Goal: Book appointment/travel/reservation

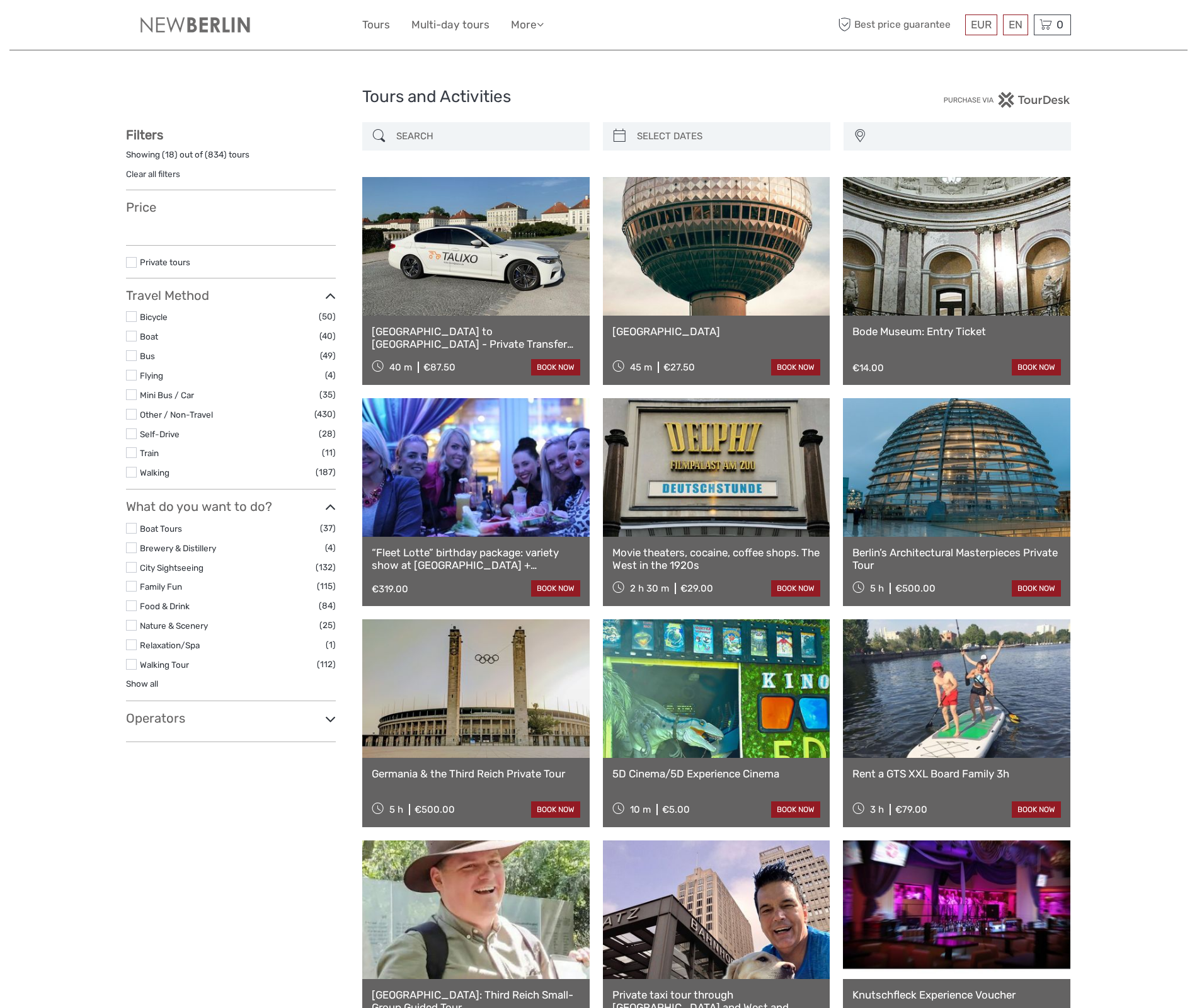
select select
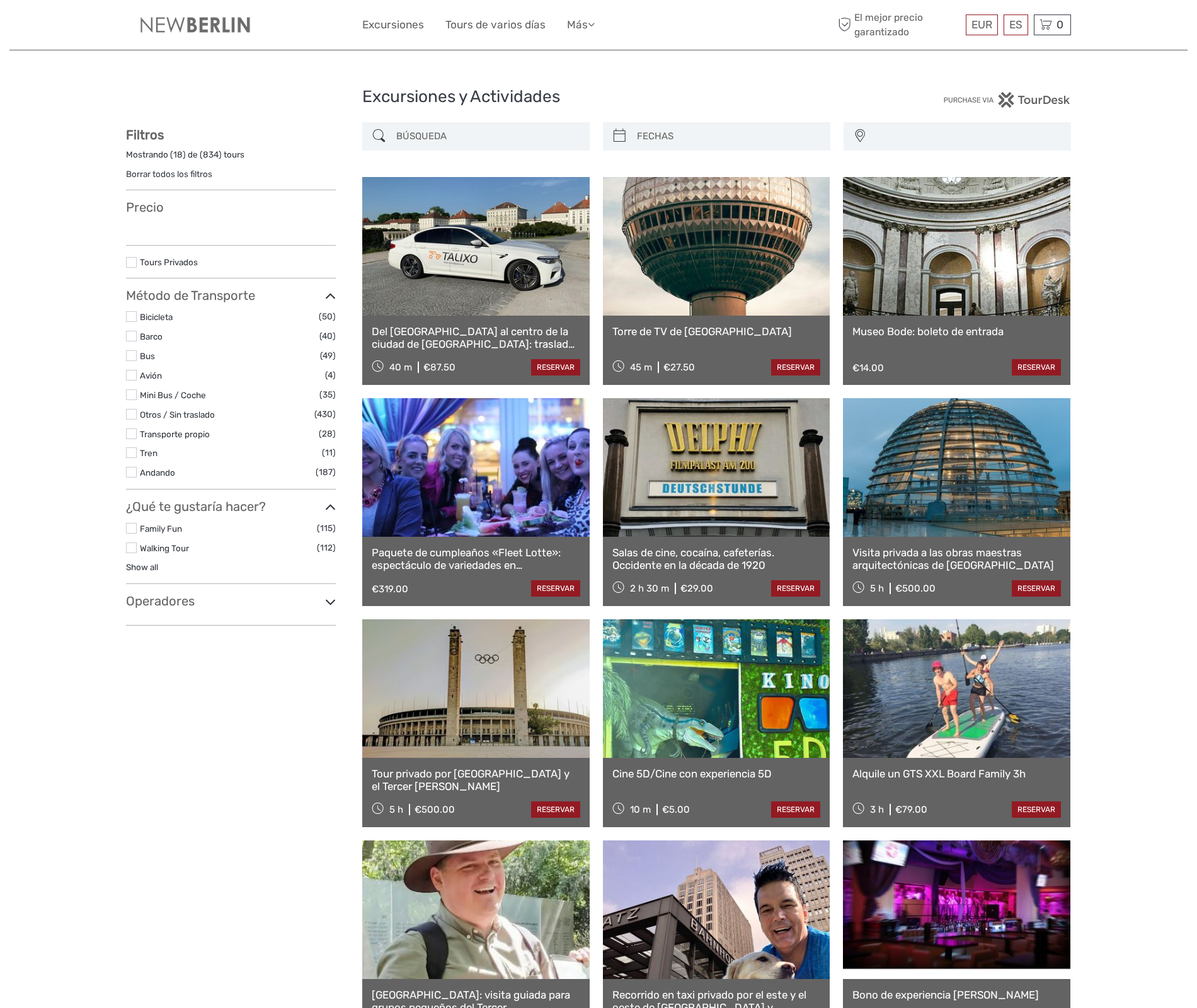
select select
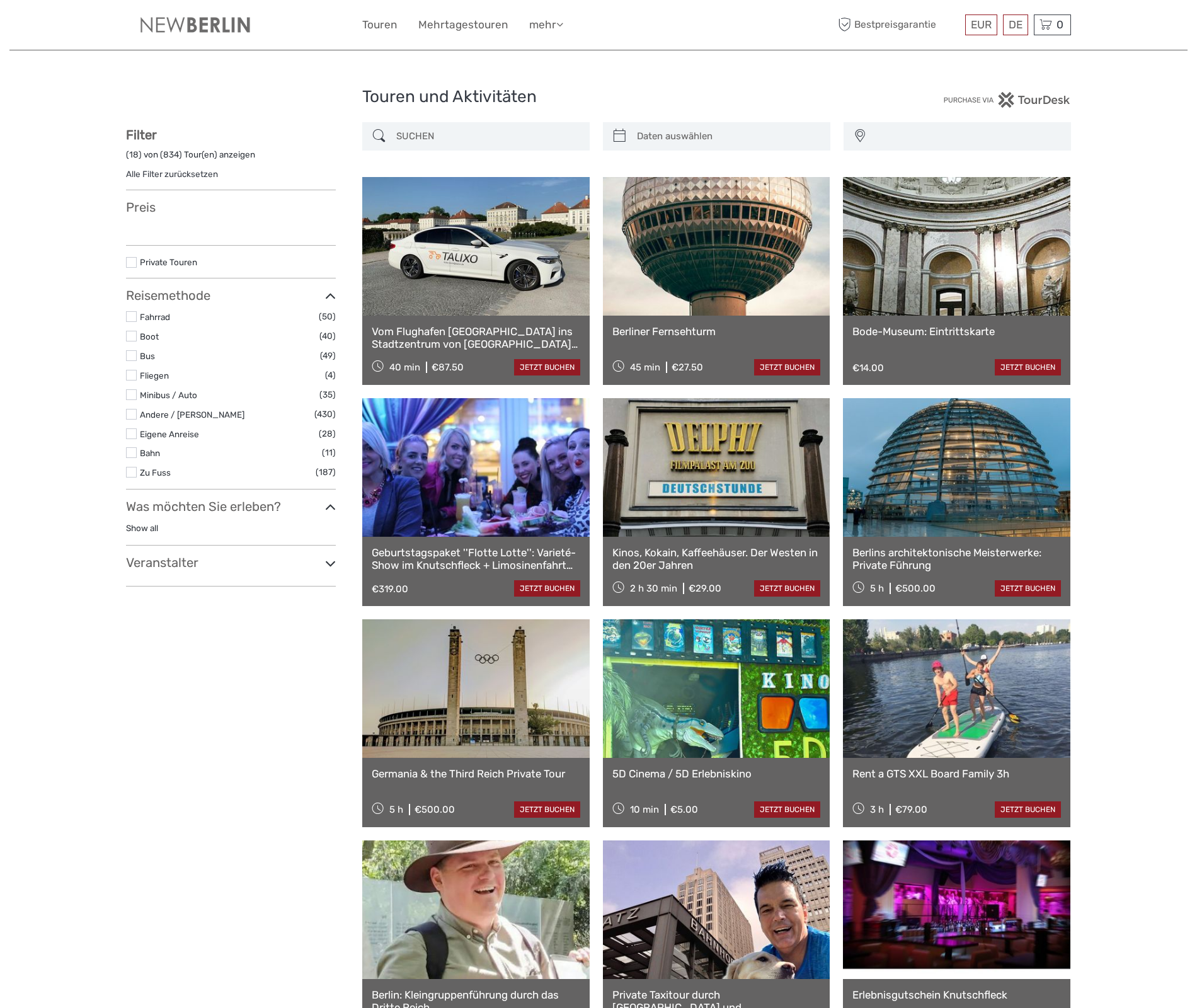
select select
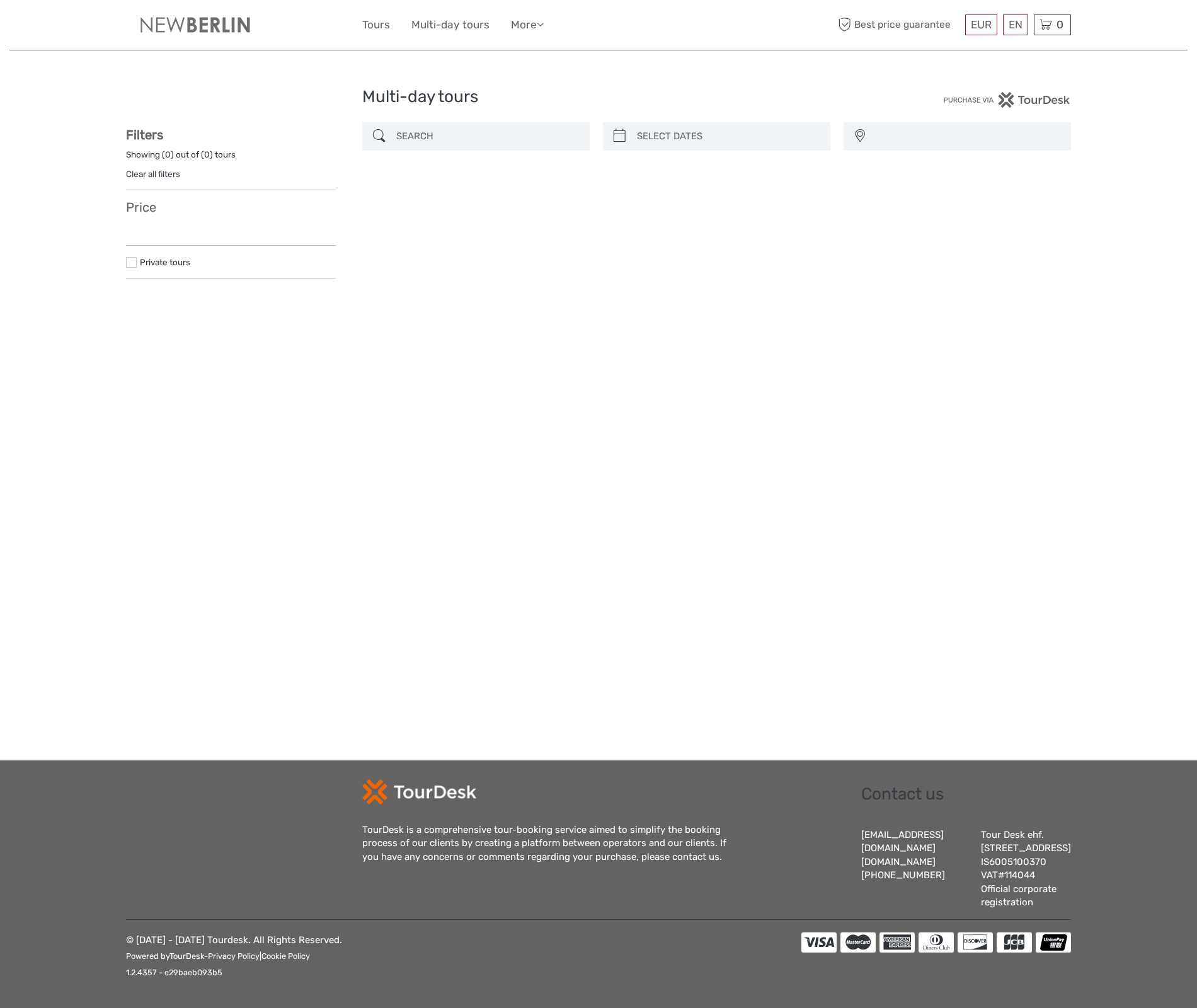
select select
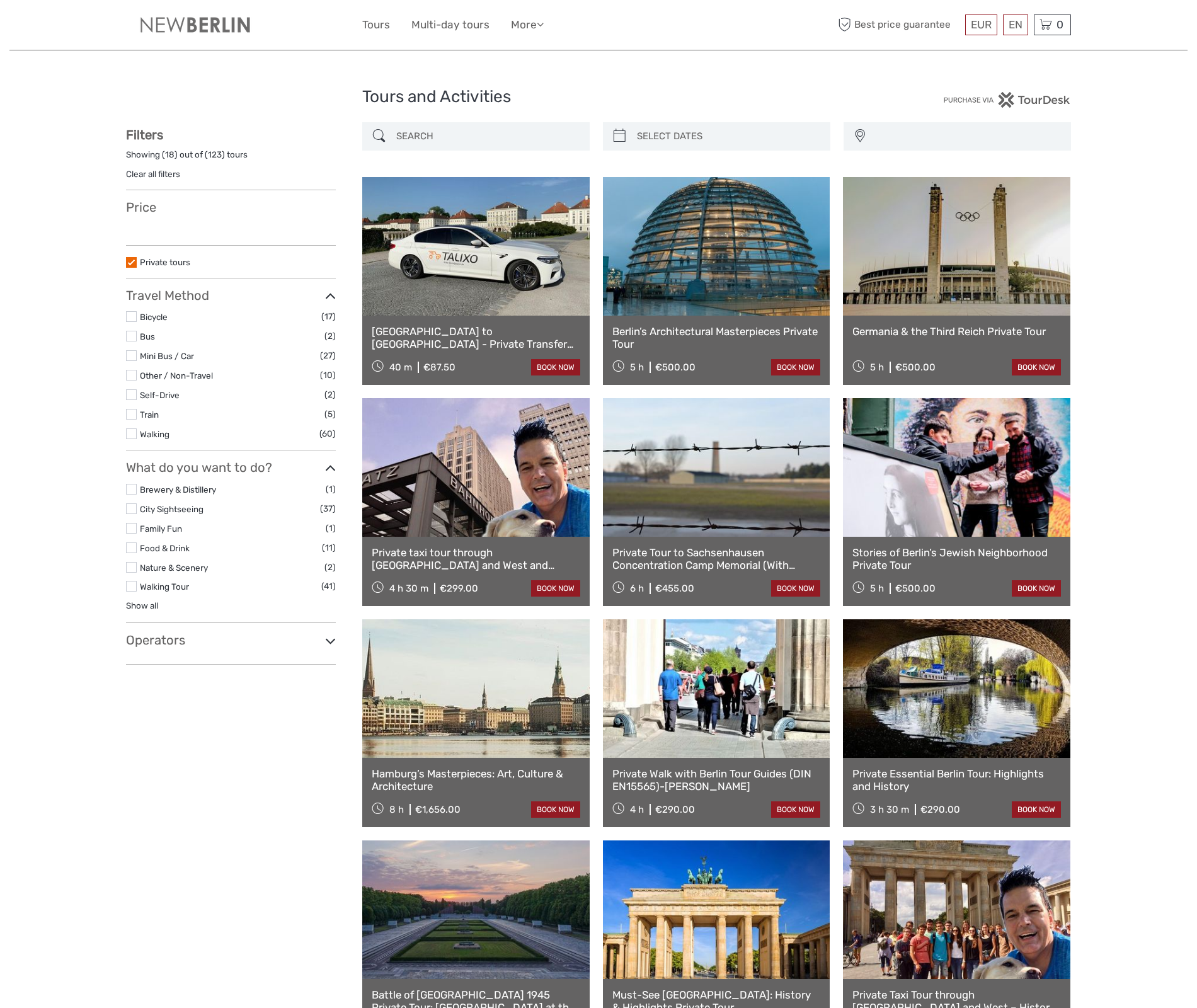
select select
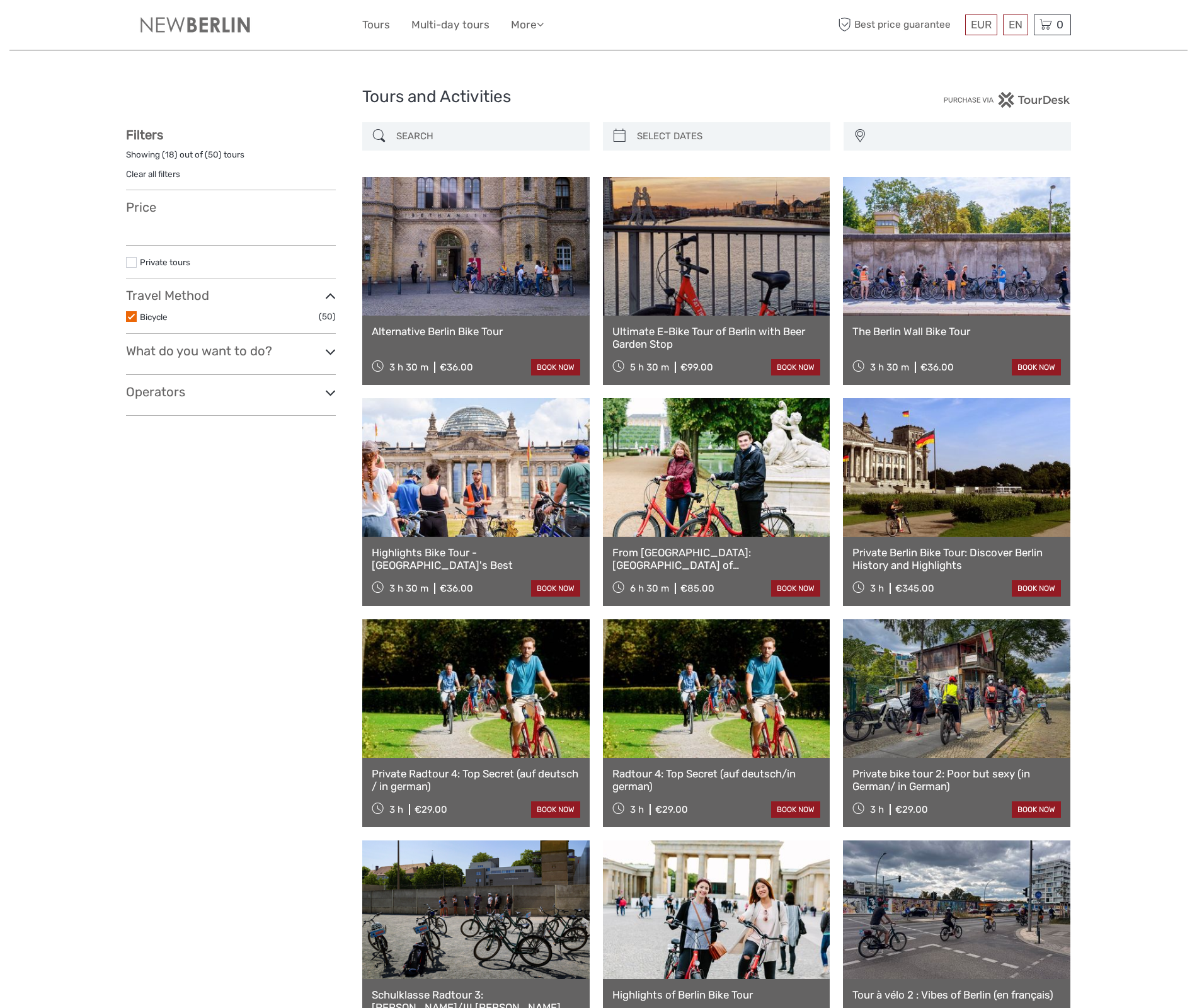
select select
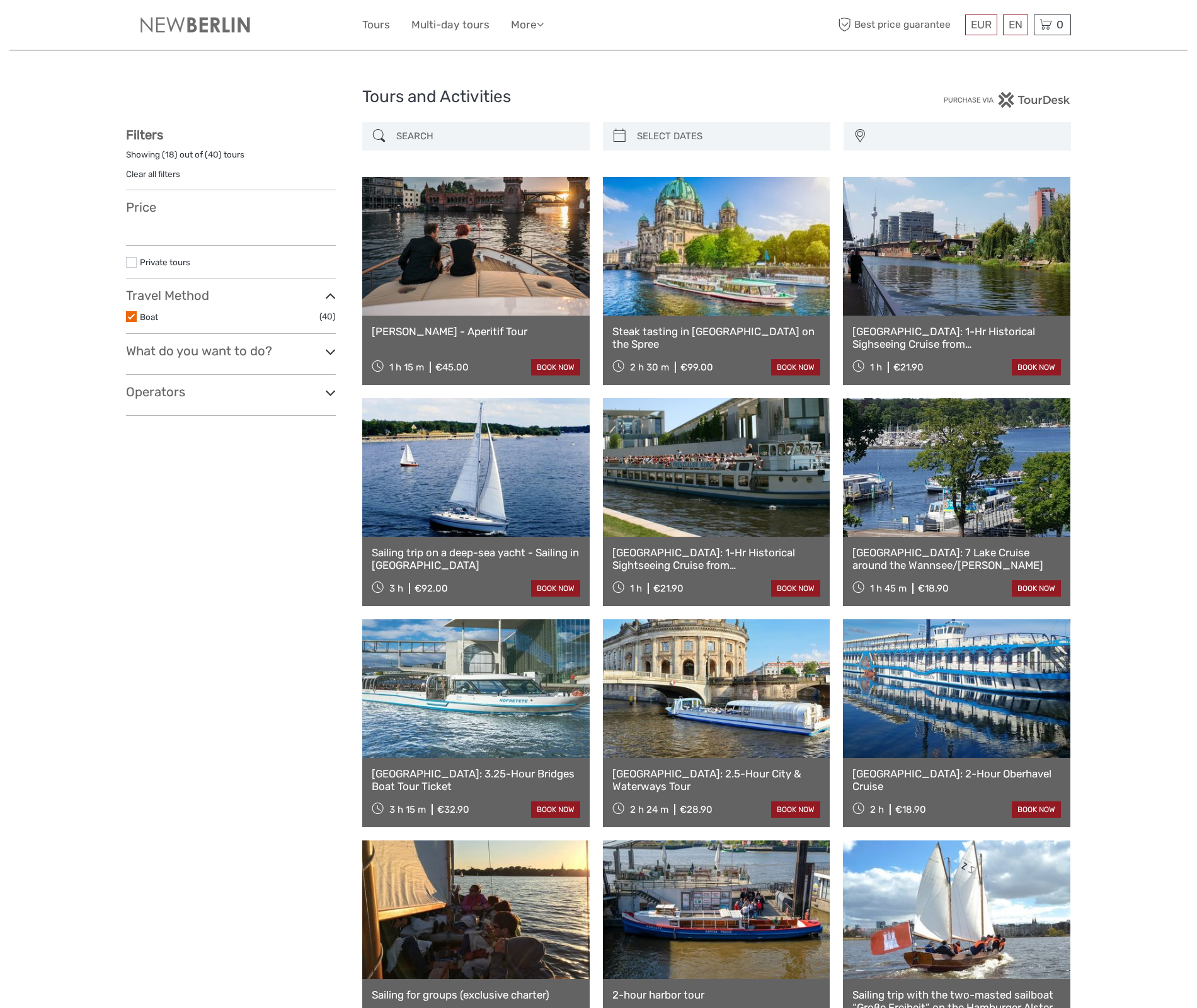
select select
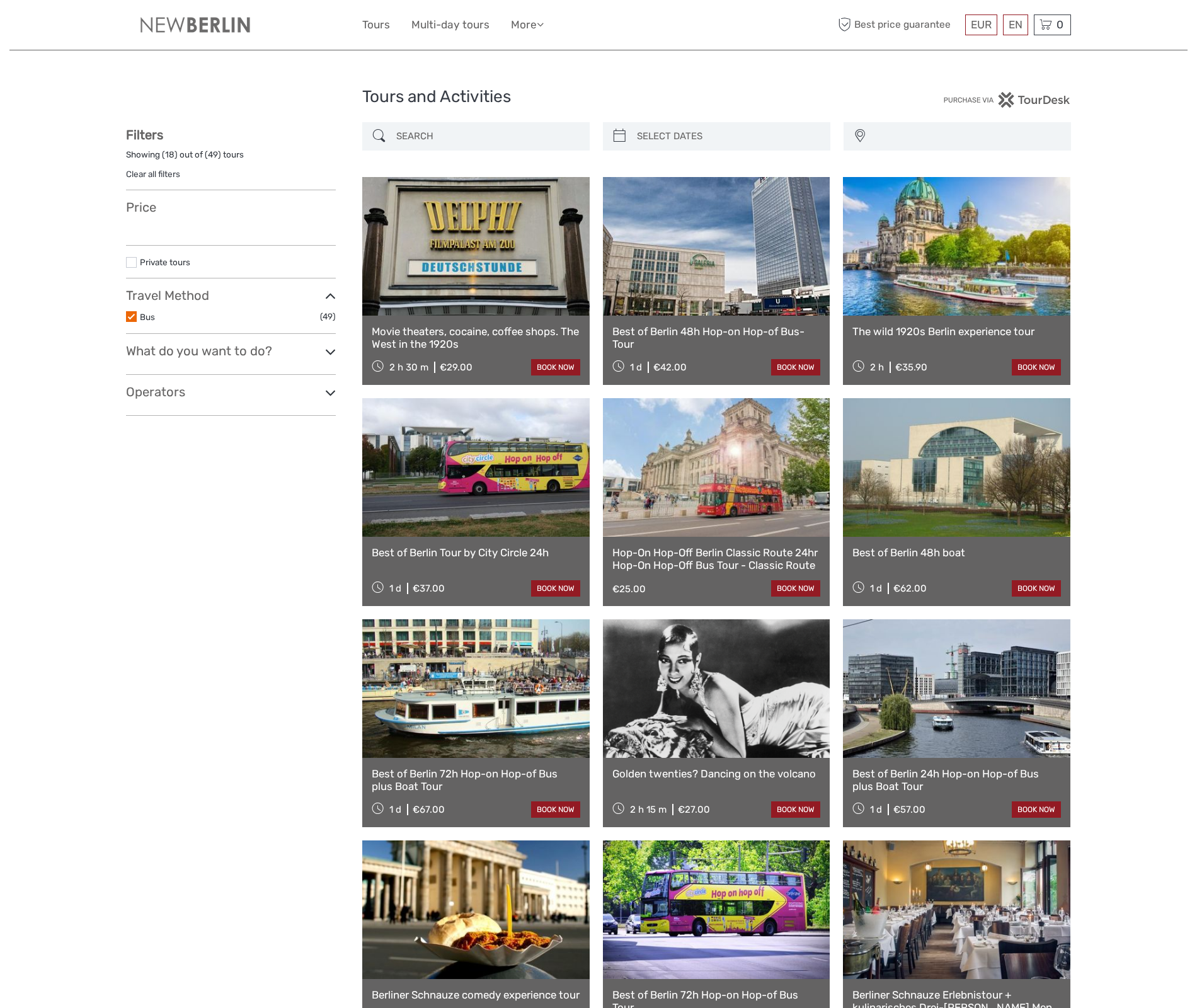
select select
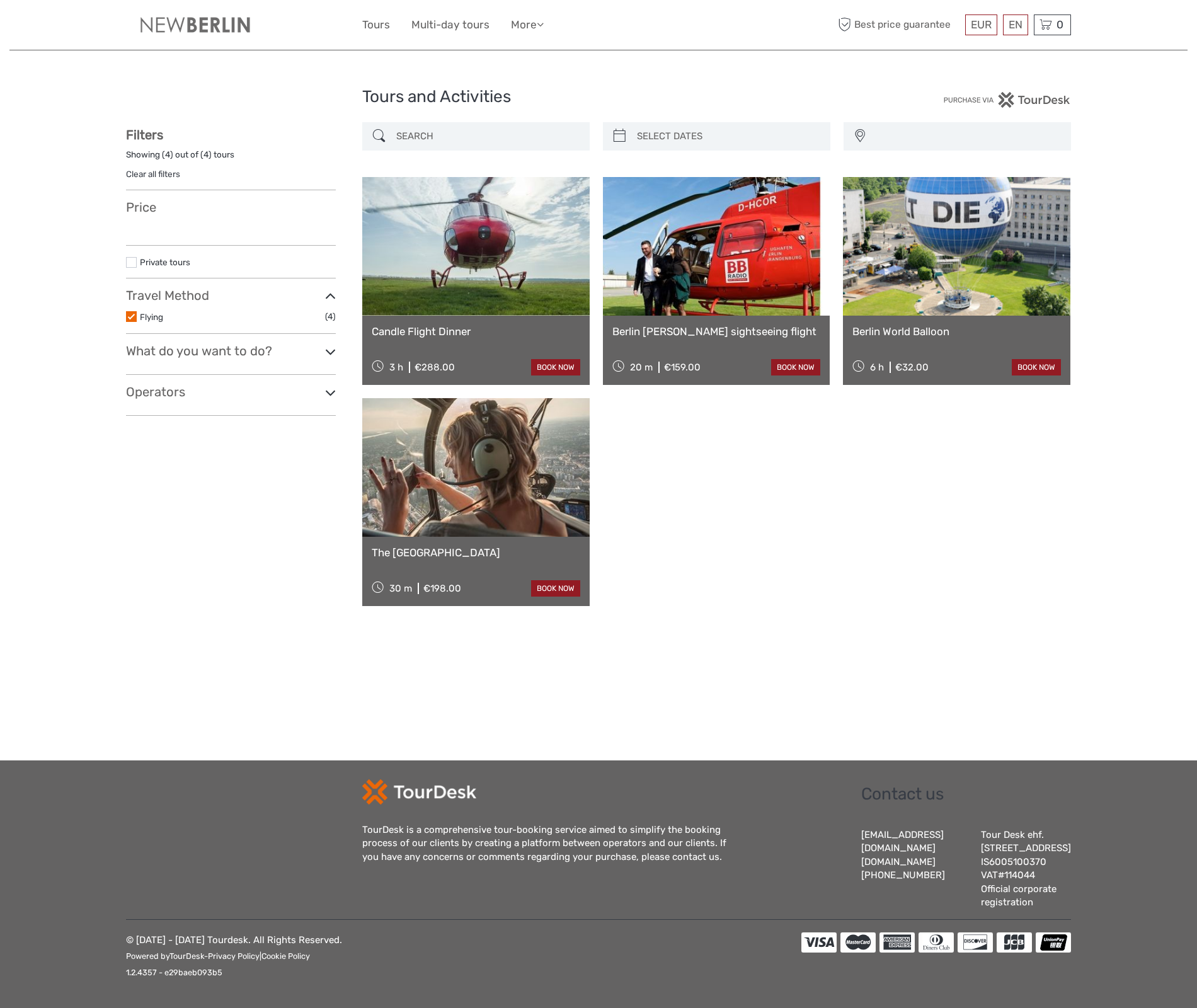
select select
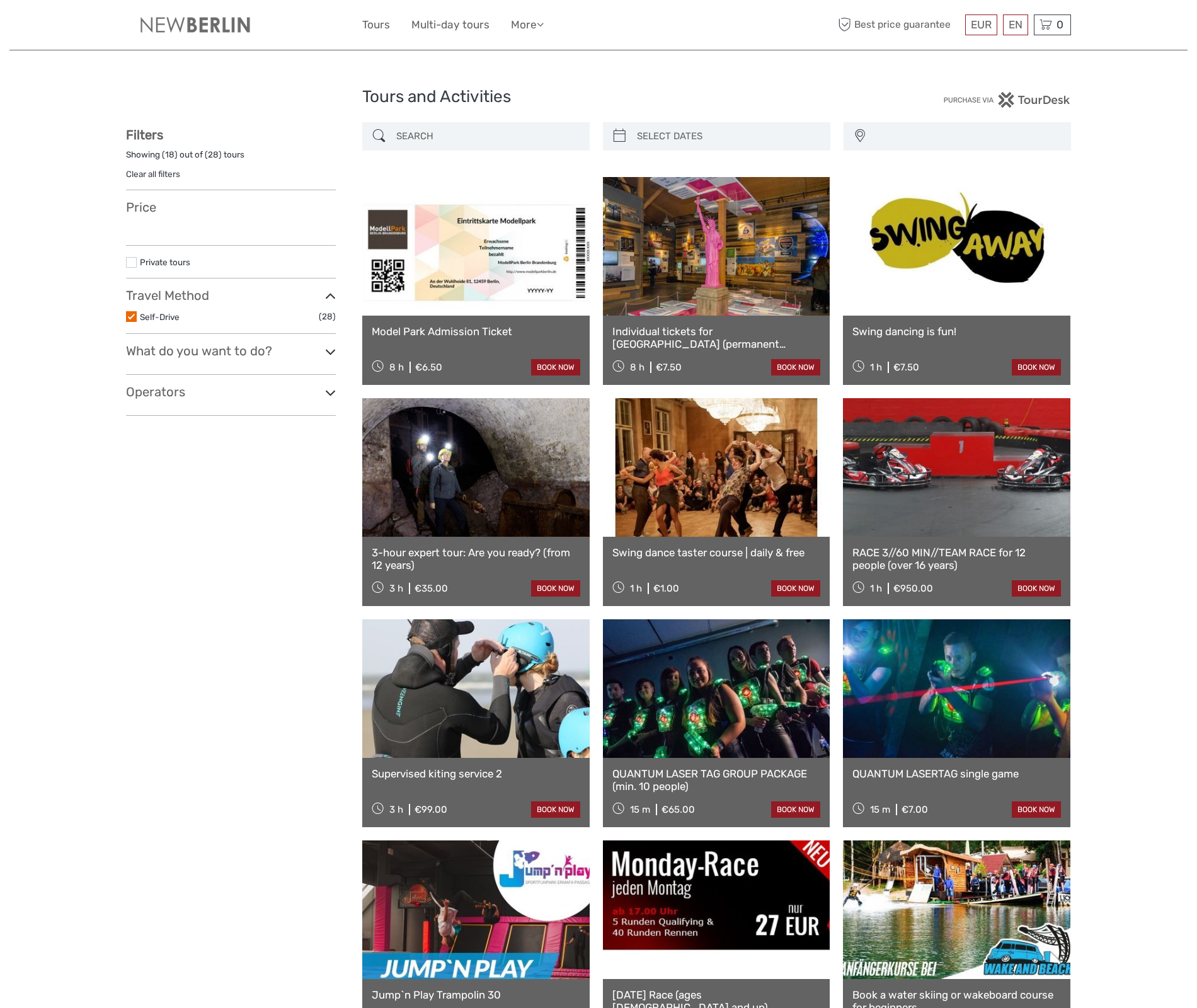
select select
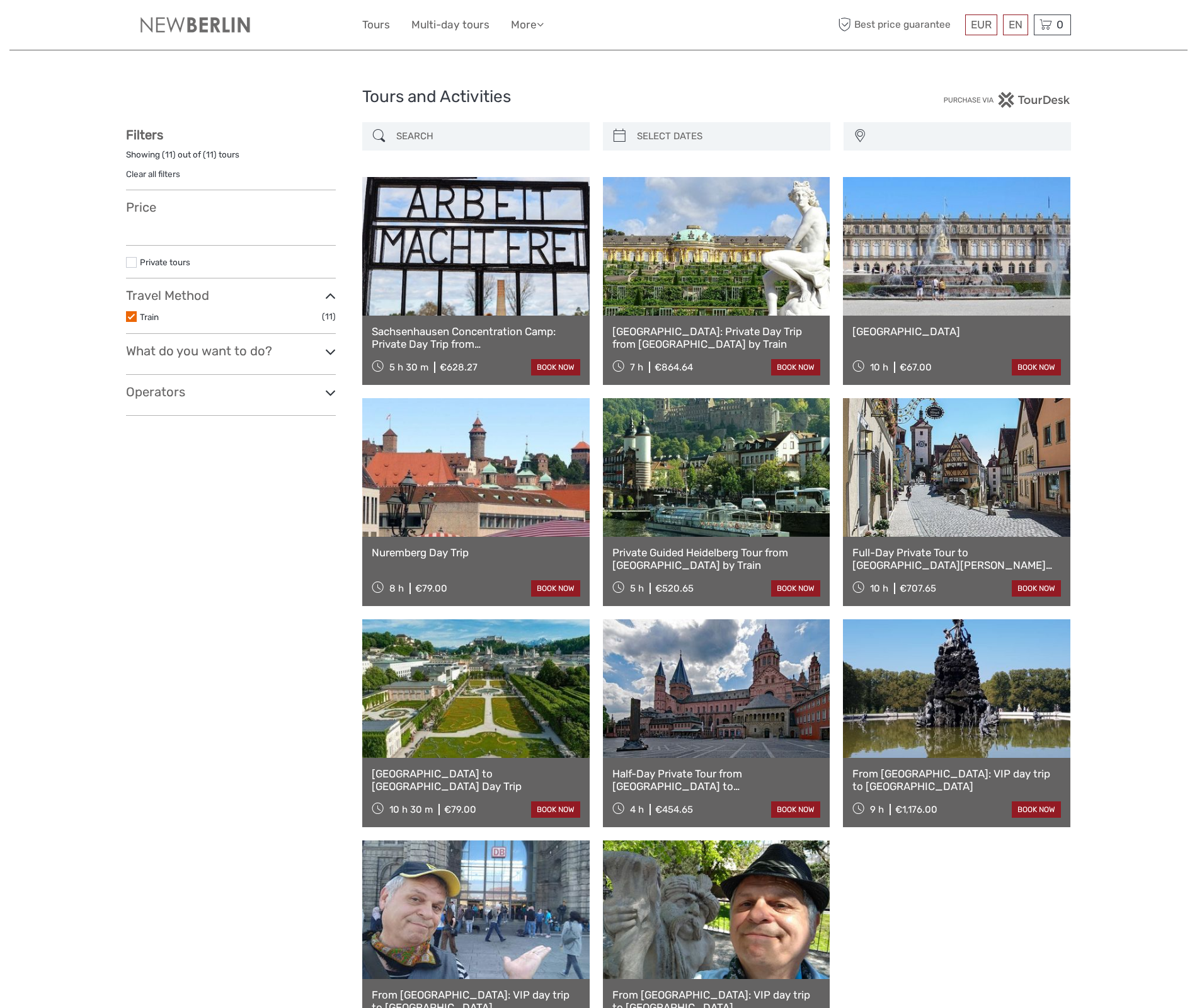
select select
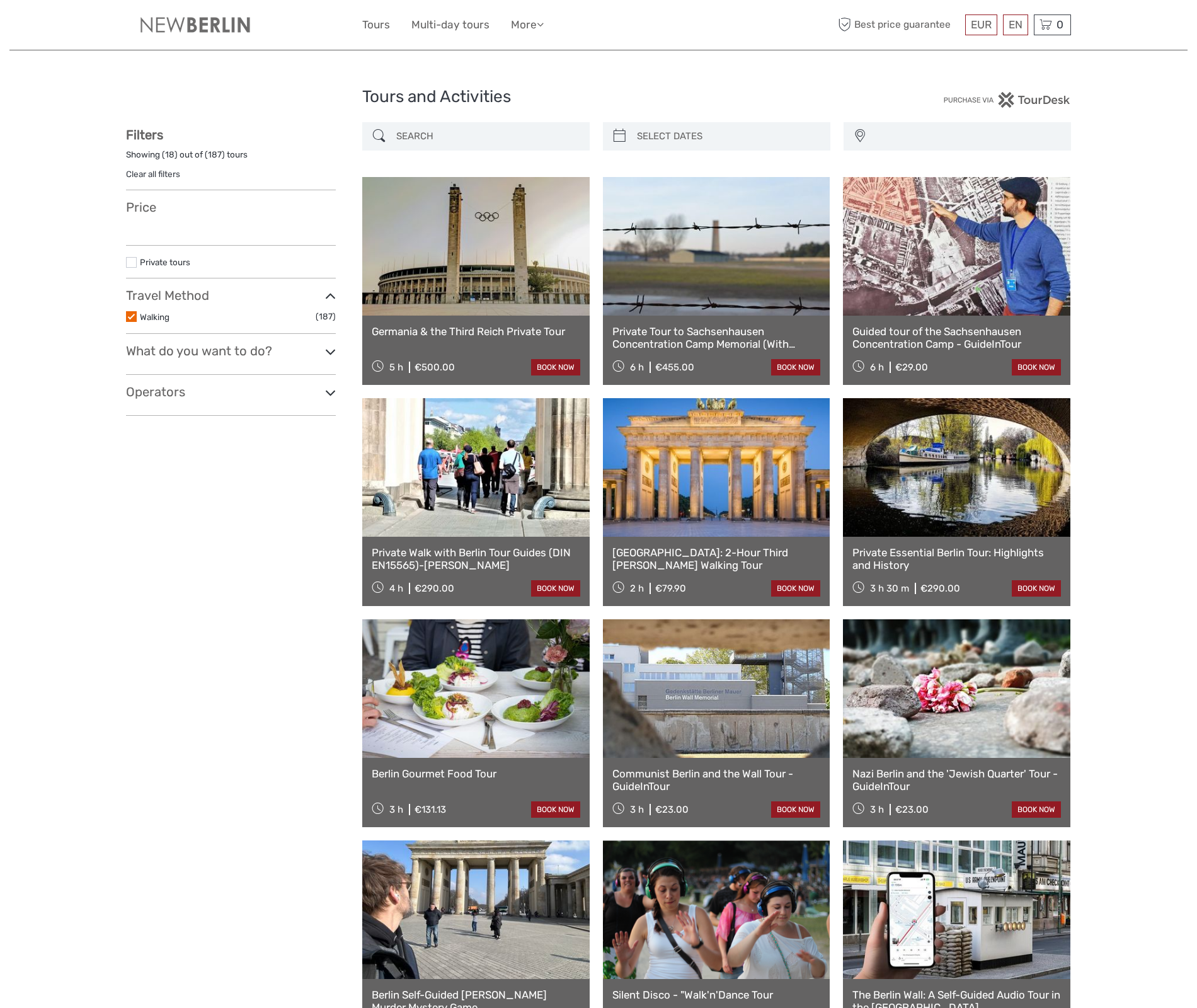
select select
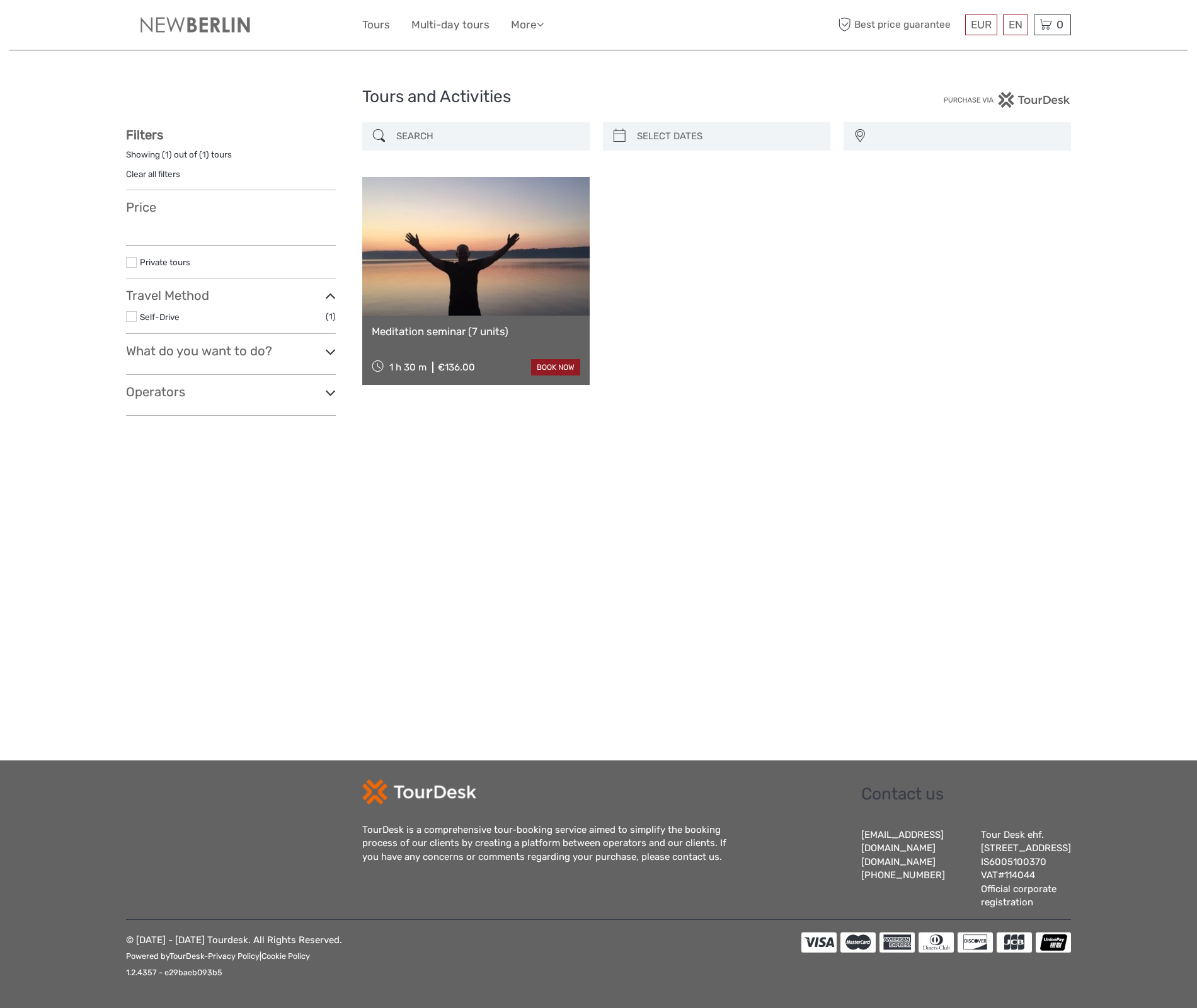
select select
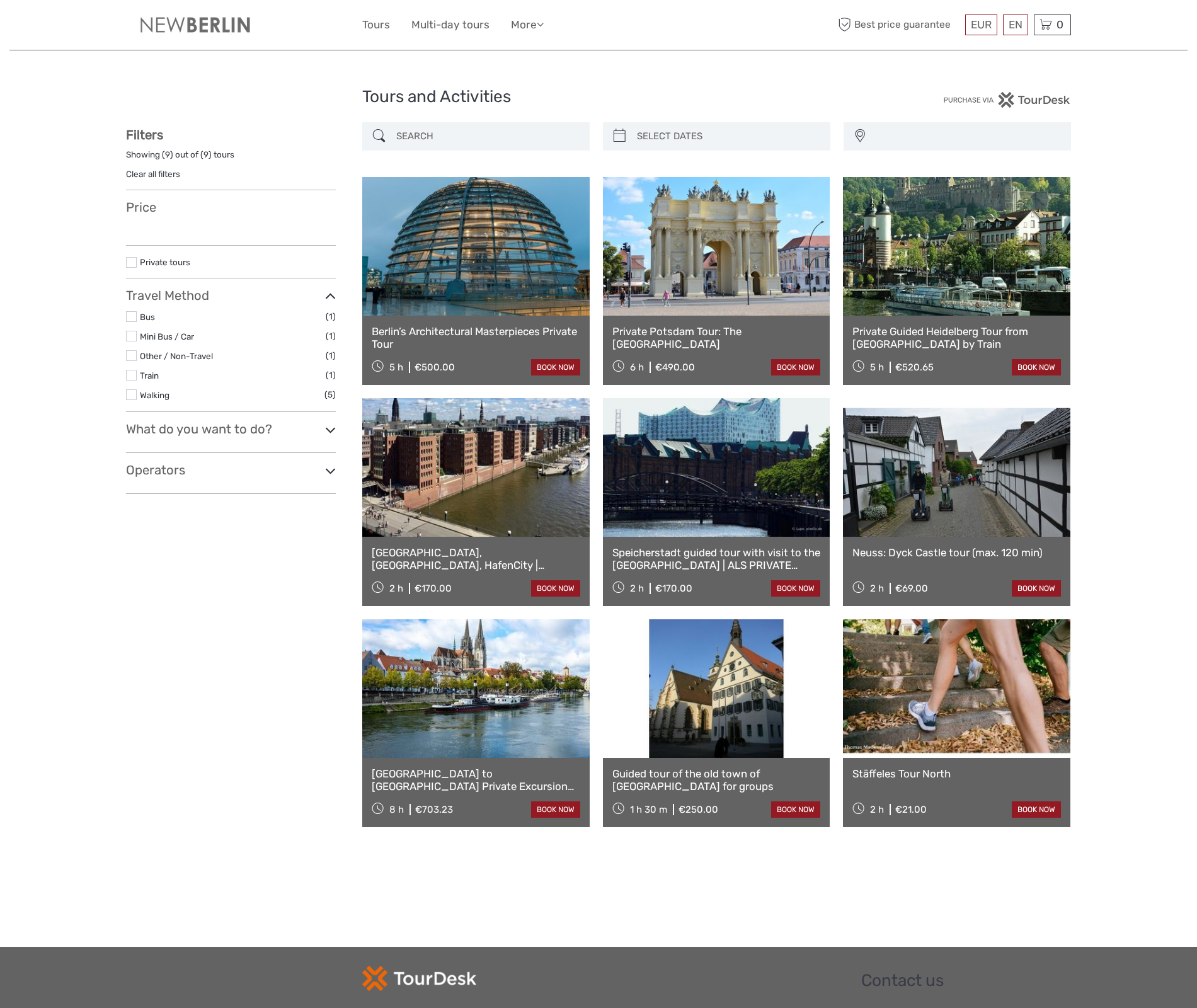
select select
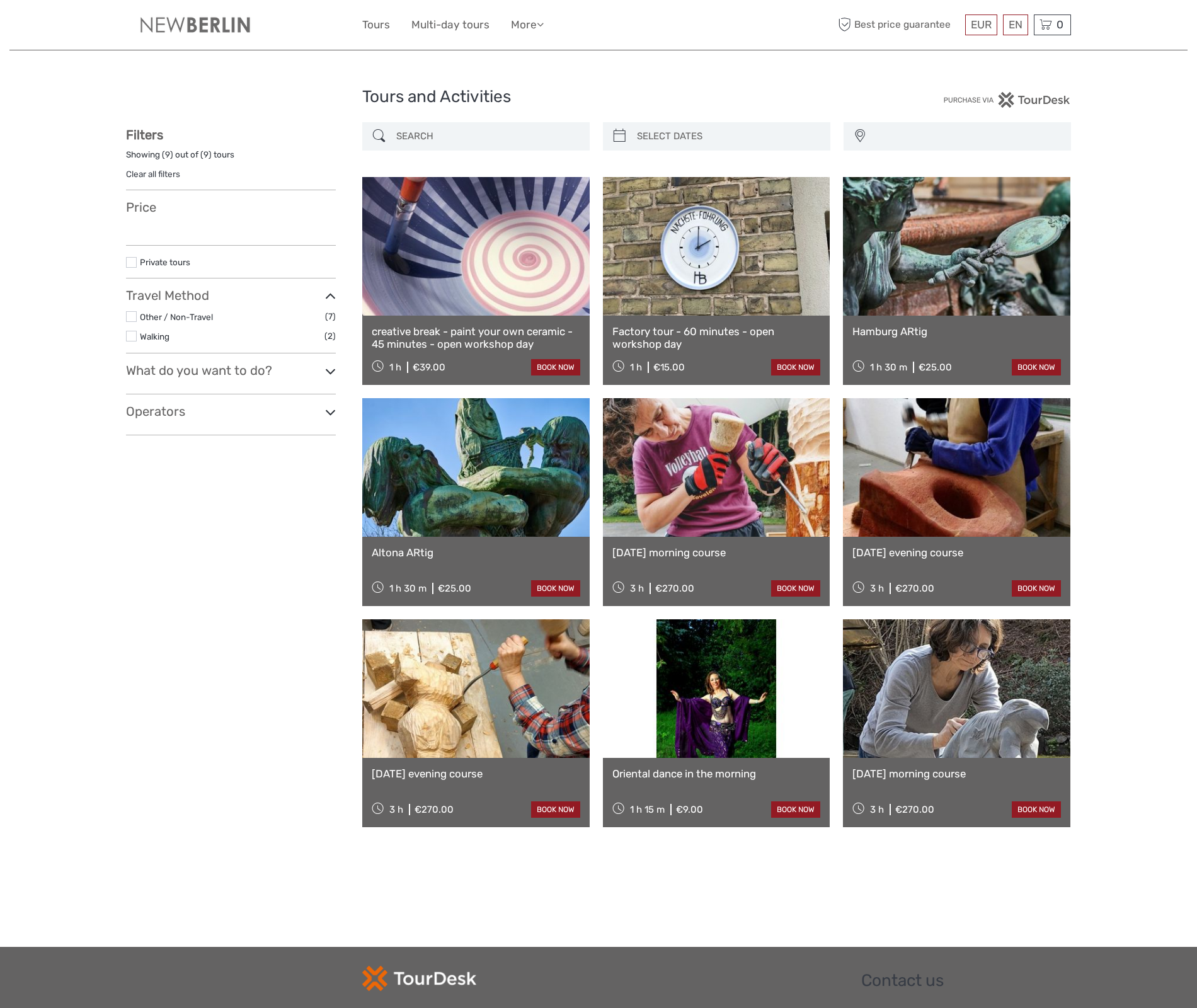
select select
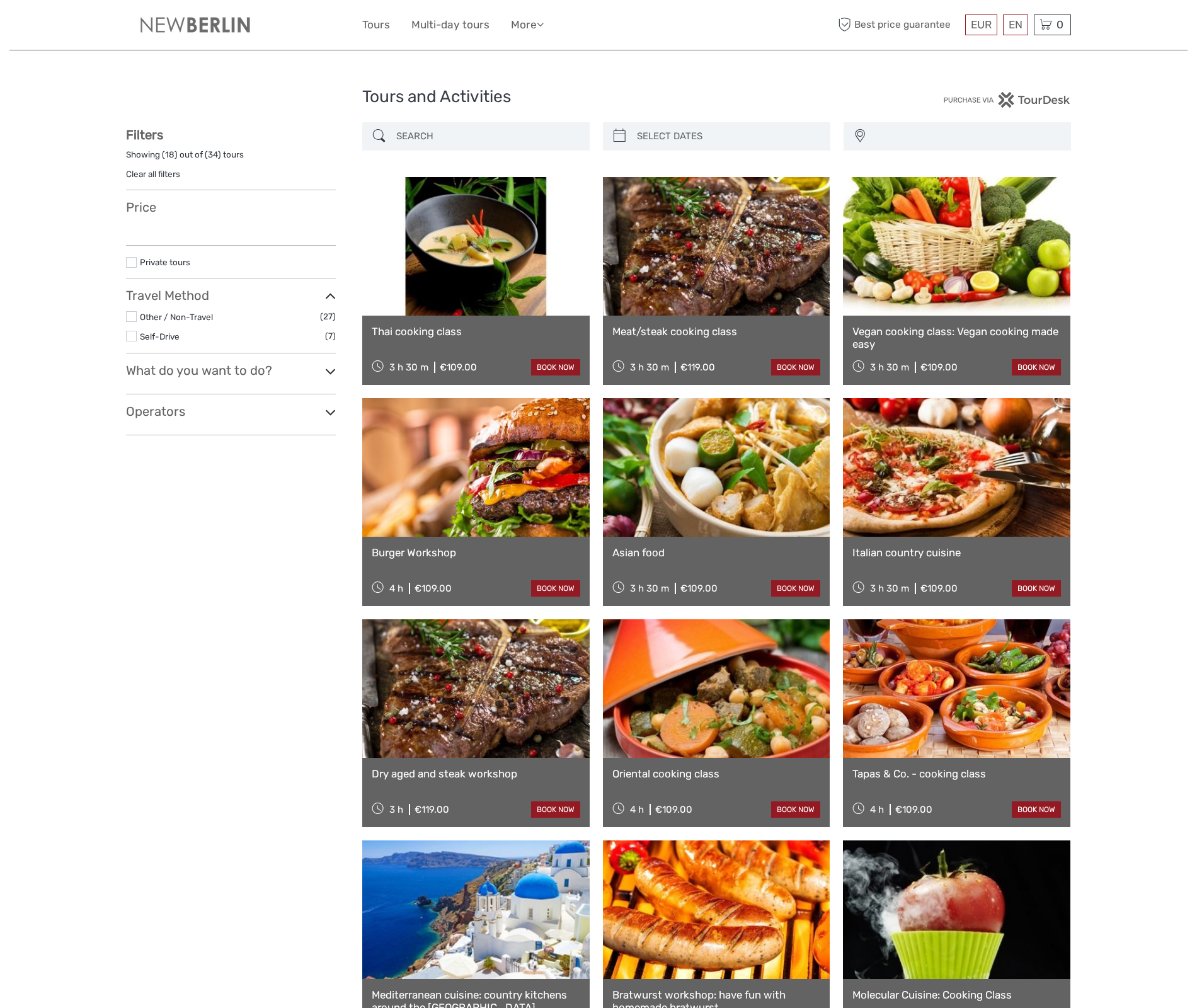
select select
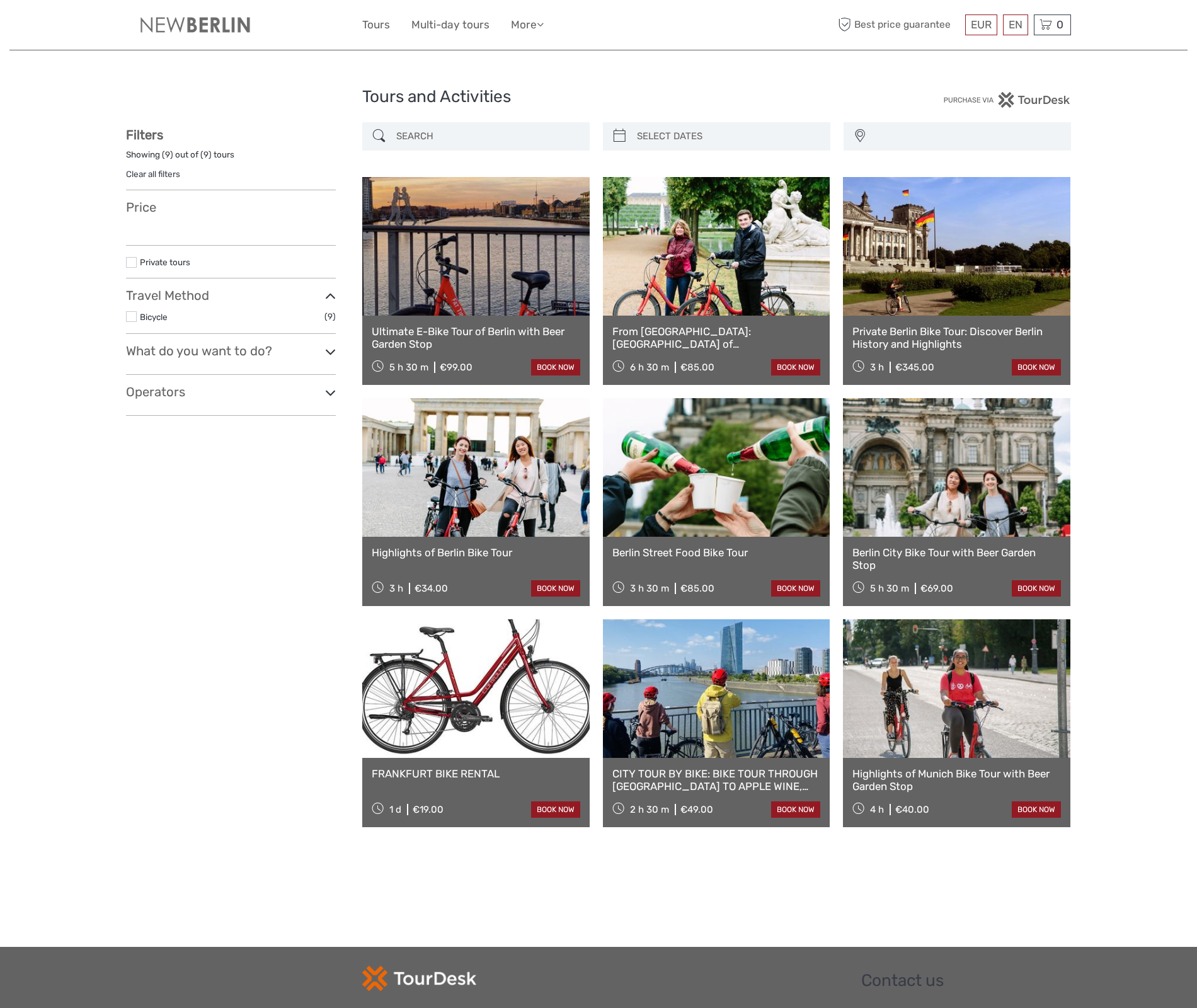
select select
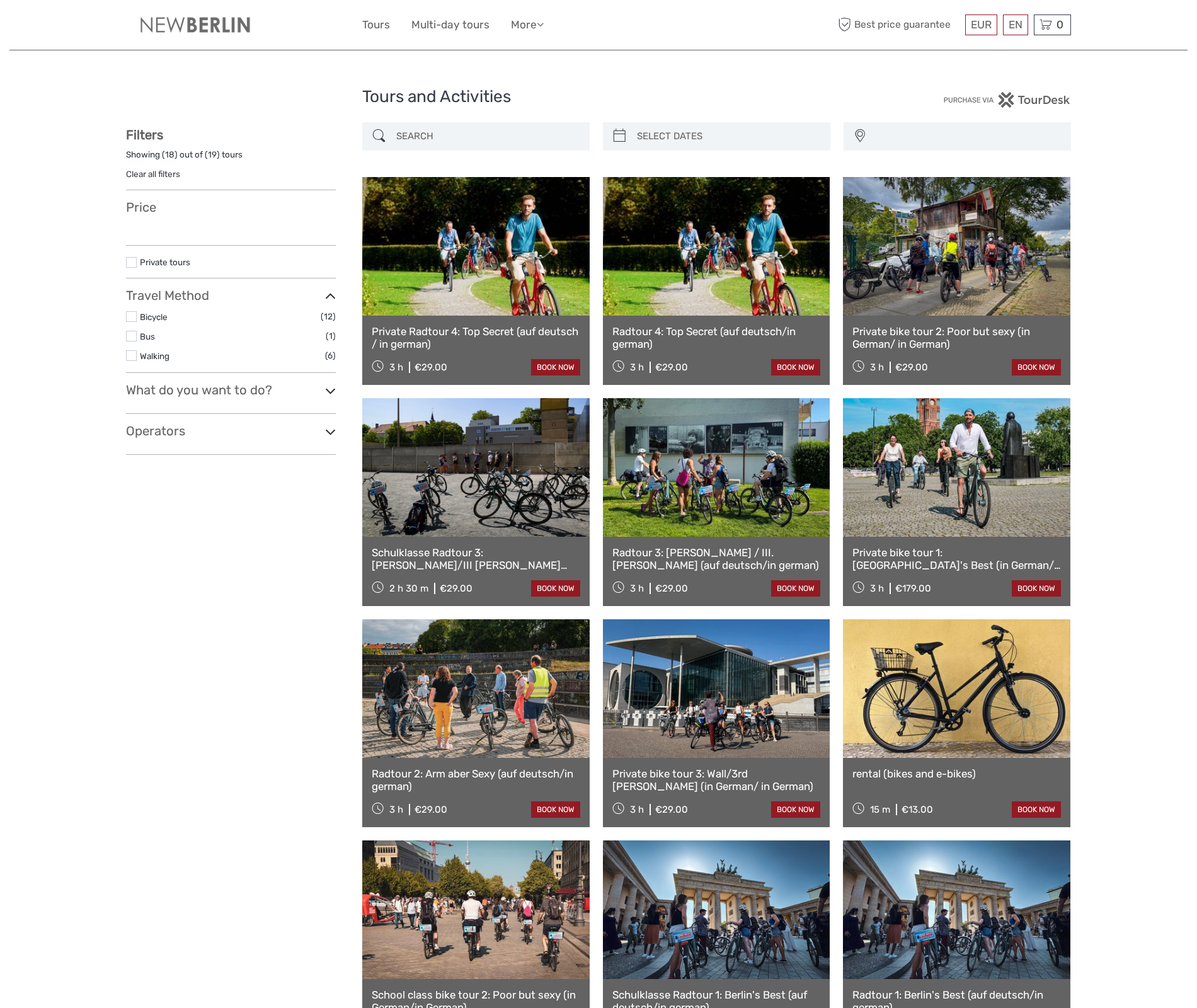
select select
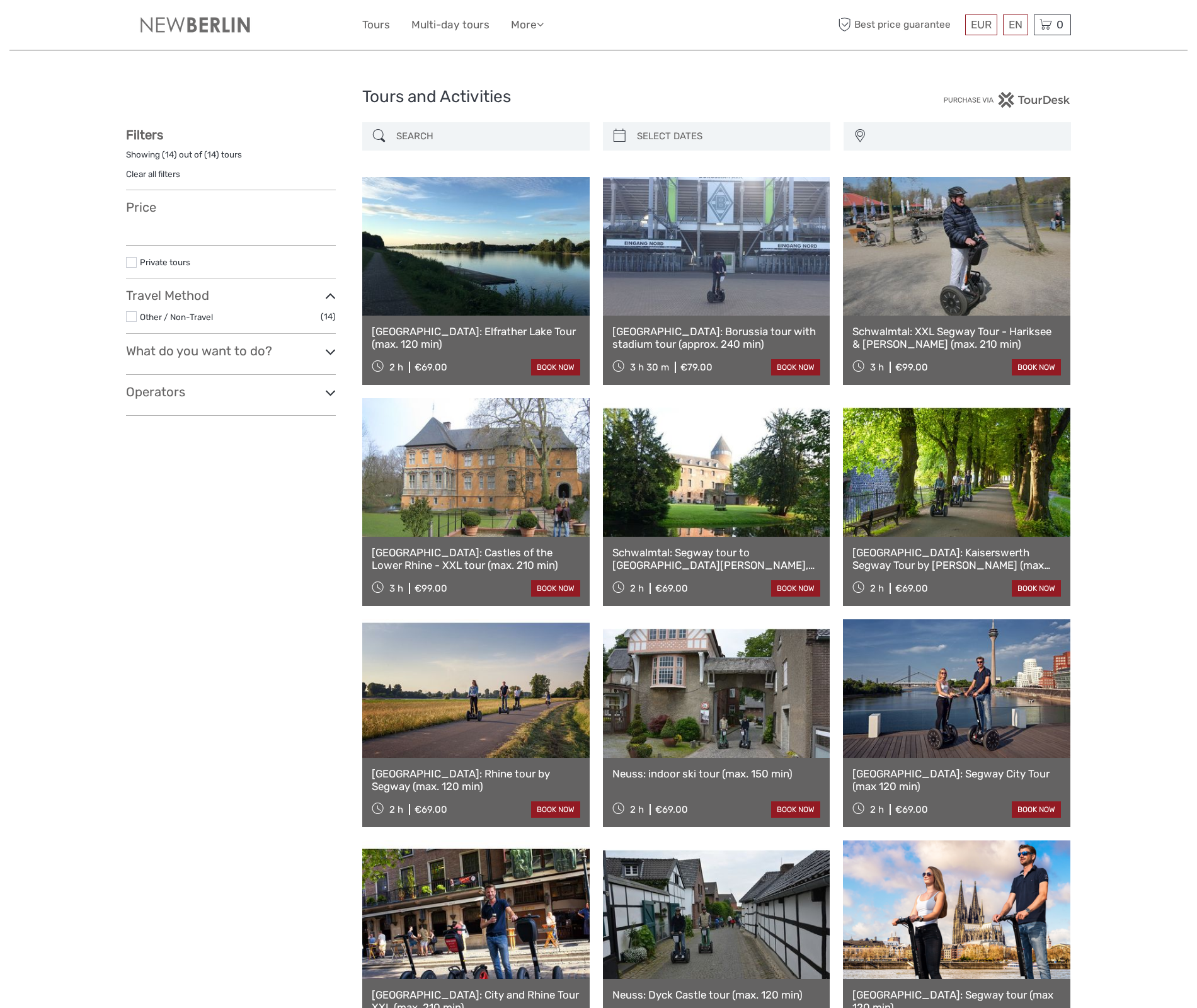
select select
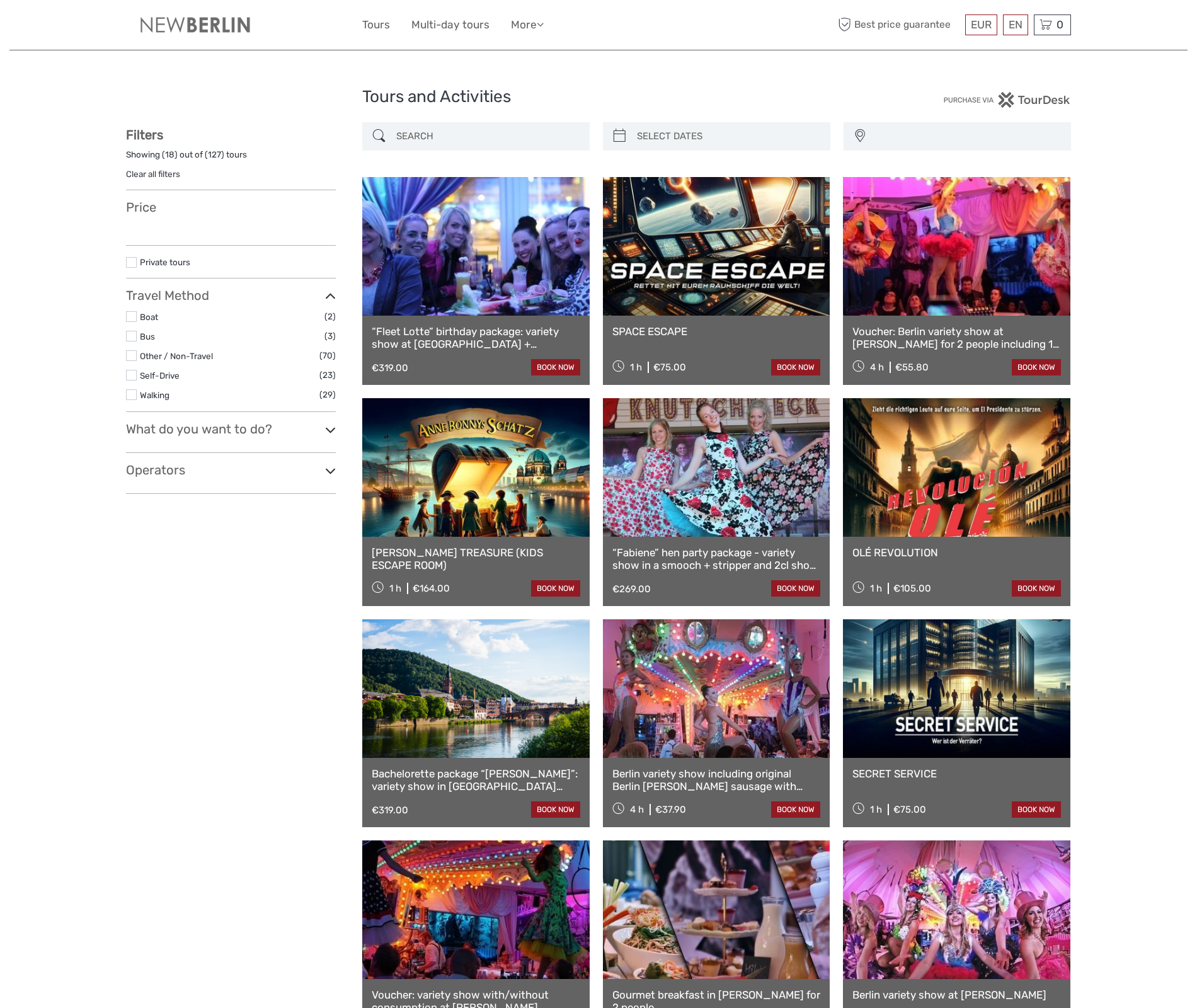
select select
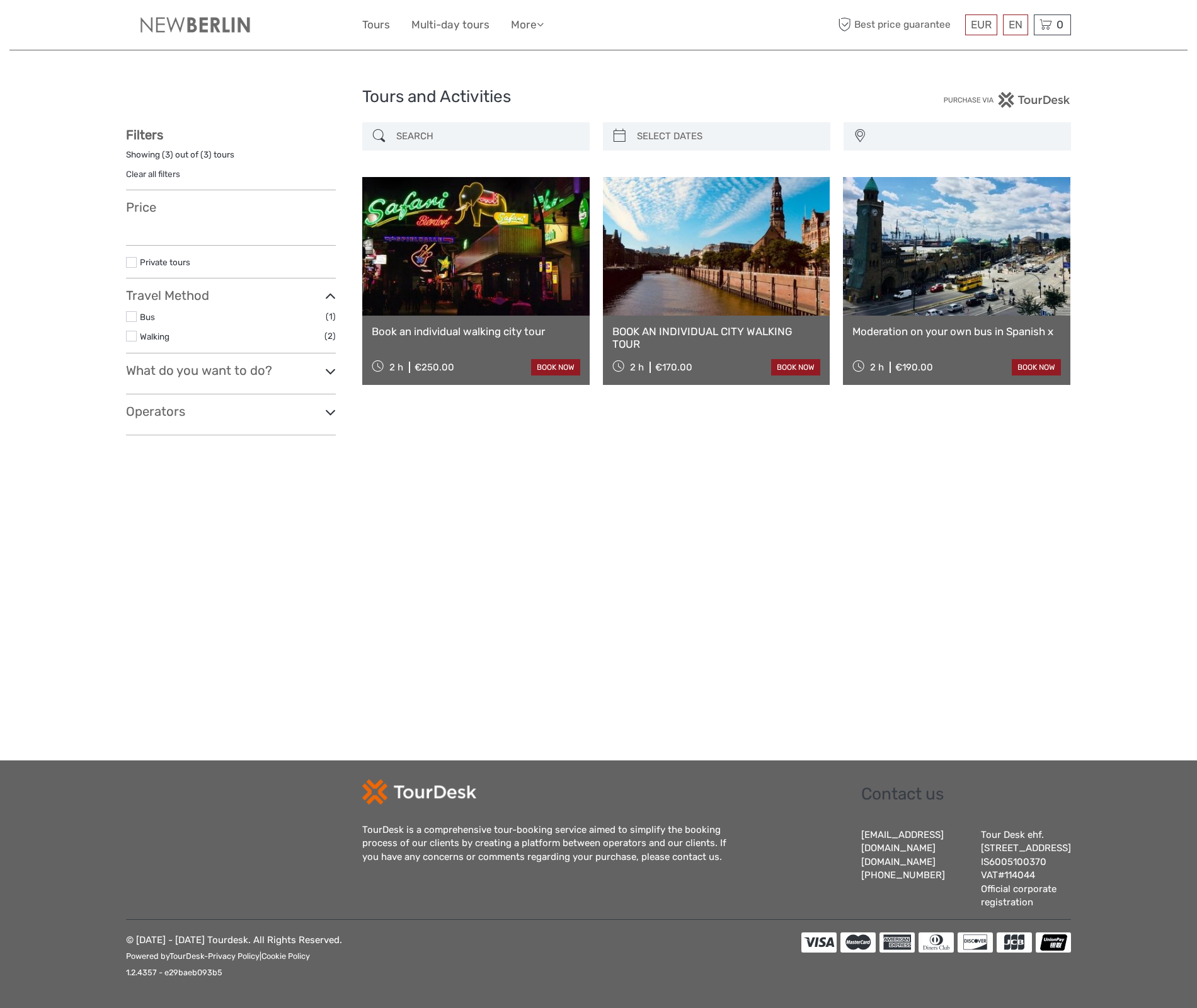
select select
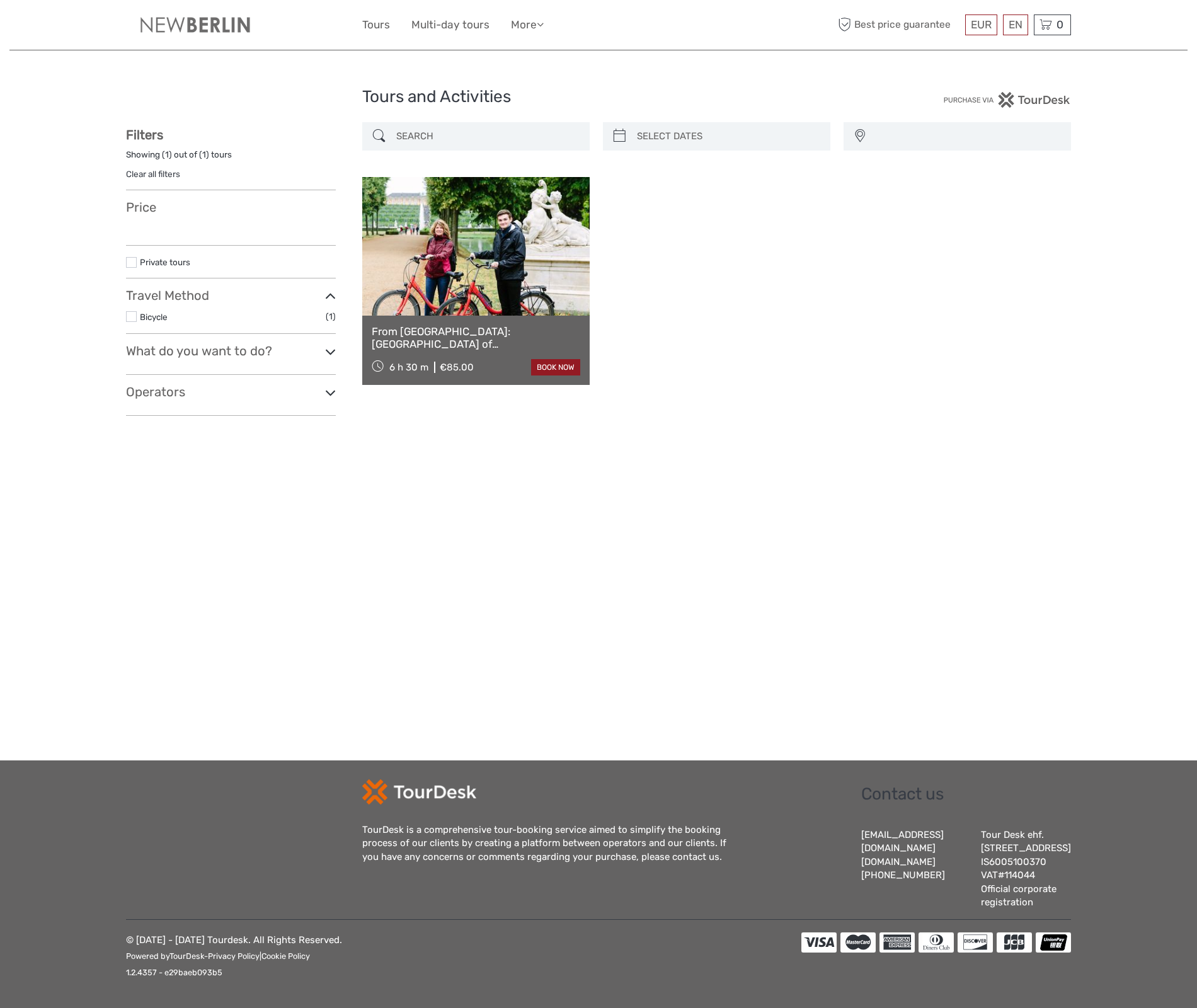
select select
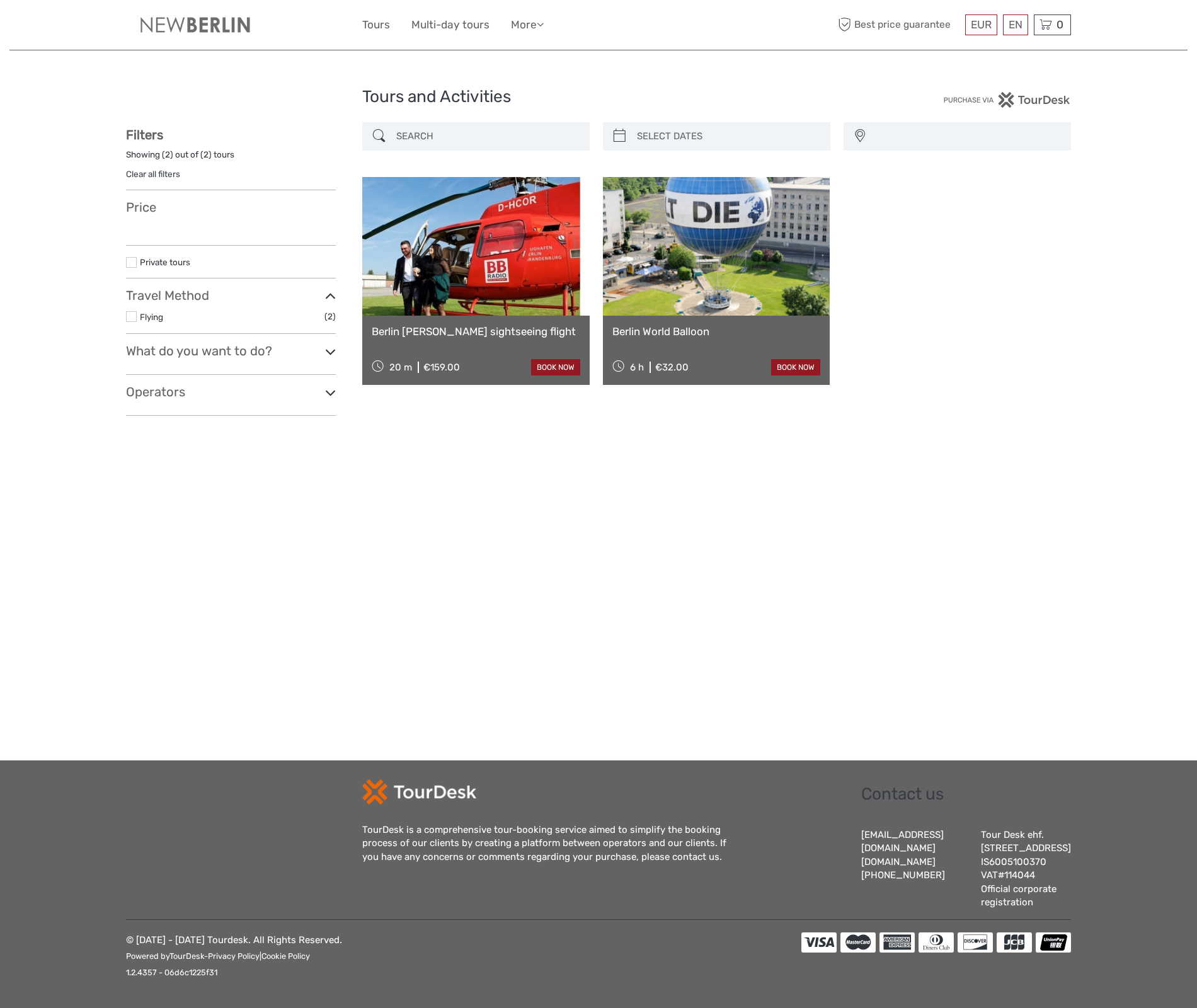
select select
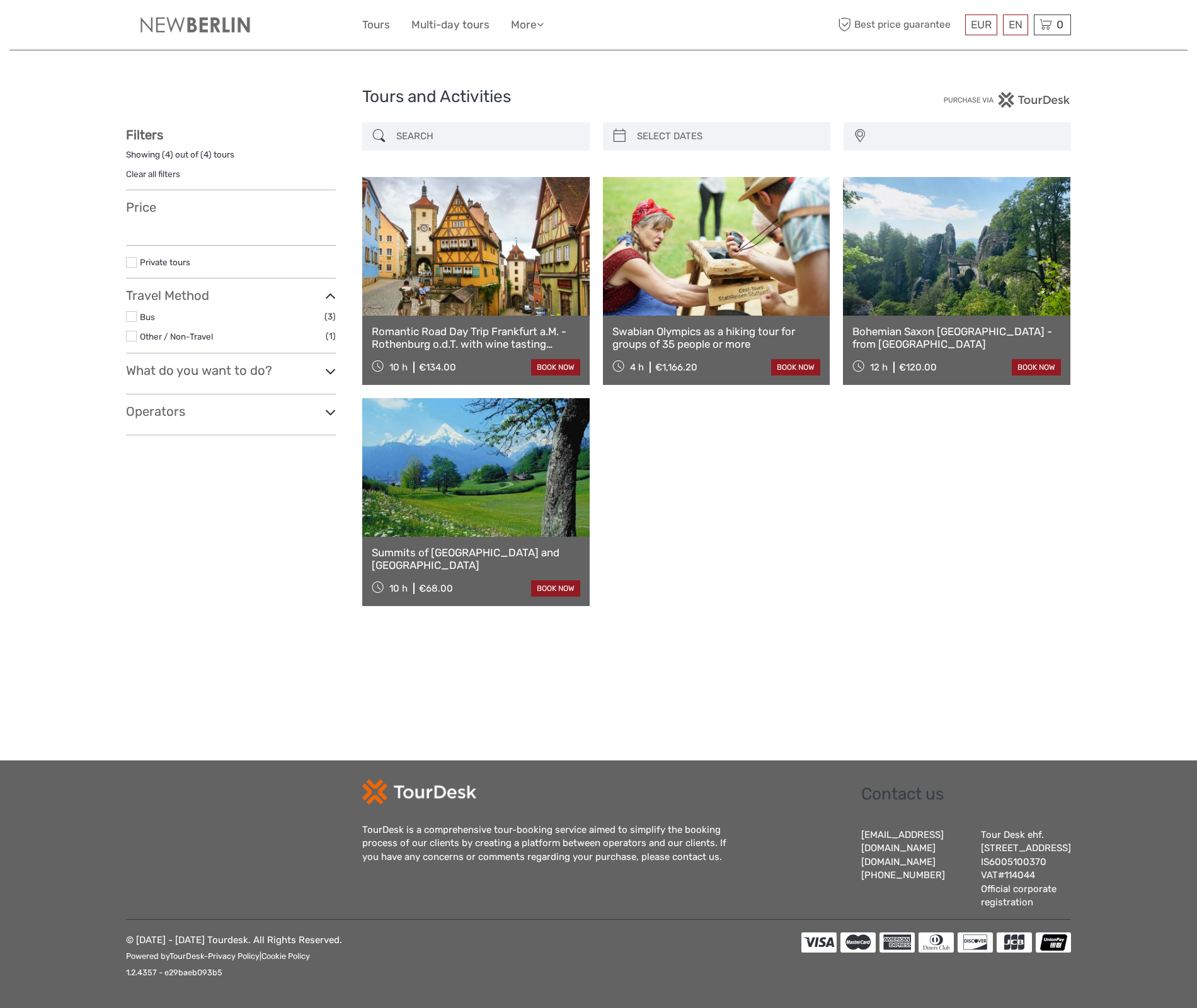
select select
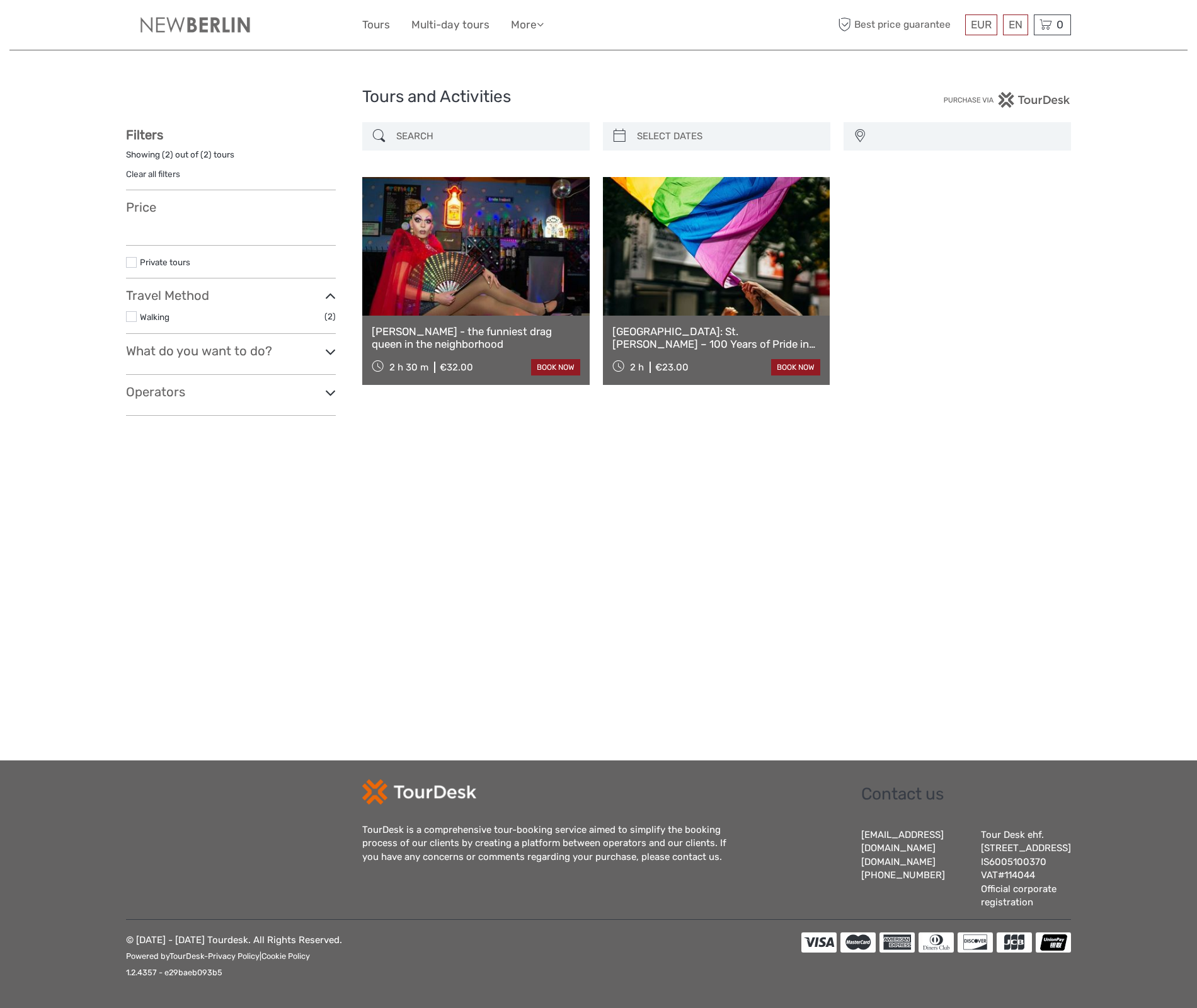
select select
